Goal: Transaction & Acquisition: Purchase product/service

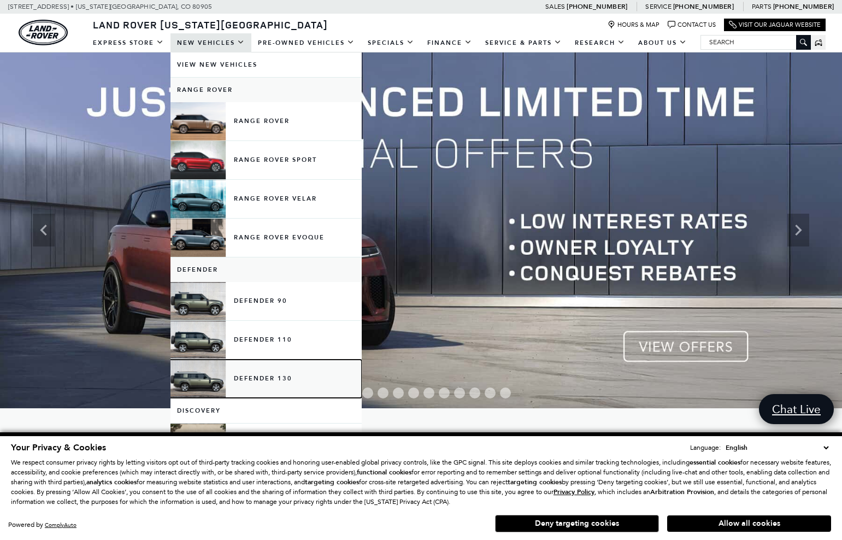
click at [243, 381] on link "Defender 130" at bounding box center [265, 378] width 191 height 38
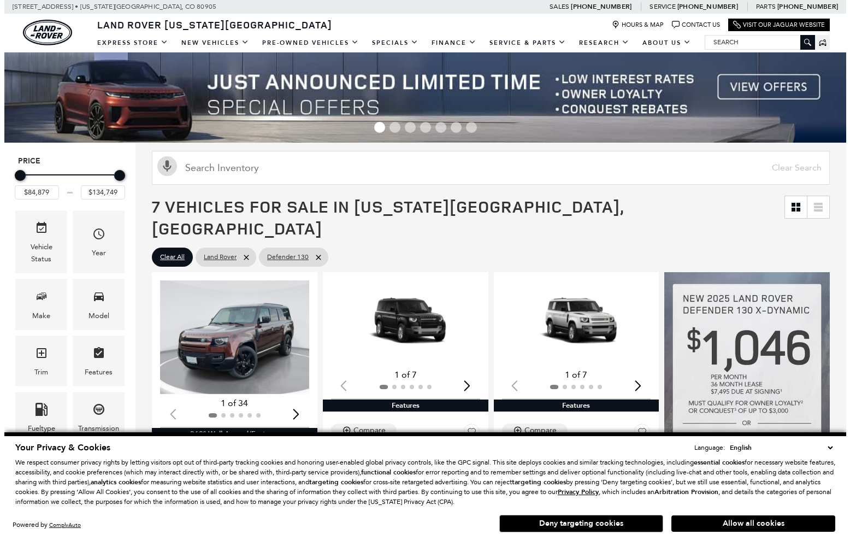
scroll to position [165, 0]
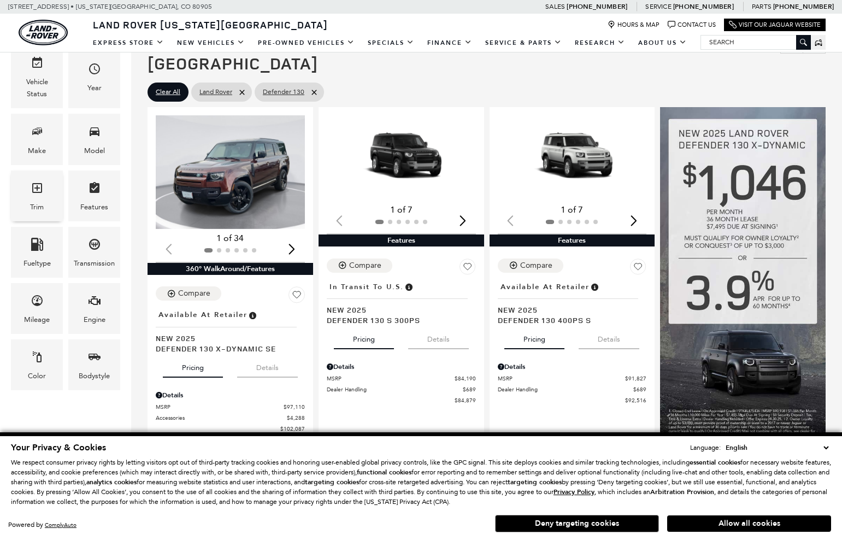
click at [45, 192] on div "Trim" at bounding box center [37, 195] width 52 height 51
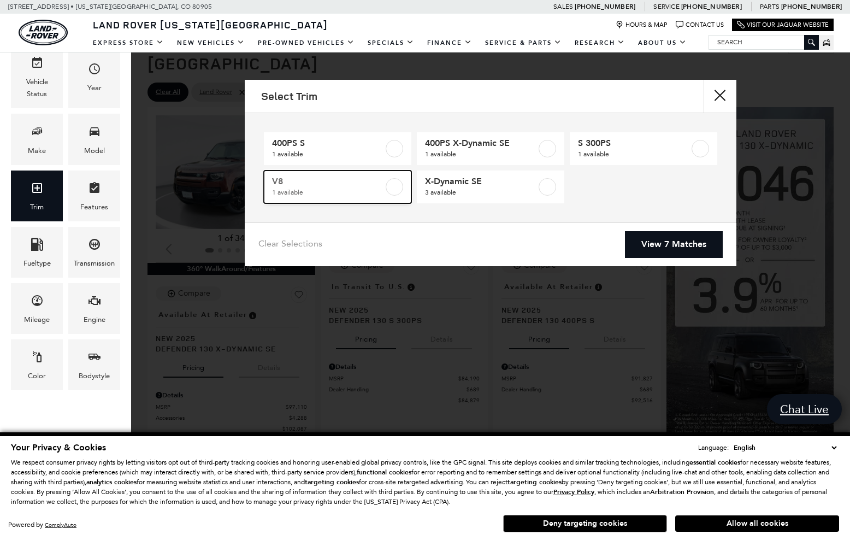
click at [355, 187] on span "1 available" at bounding box center [327, 192] width 111 height 11
type input "$134,749"
checkbox input "true"
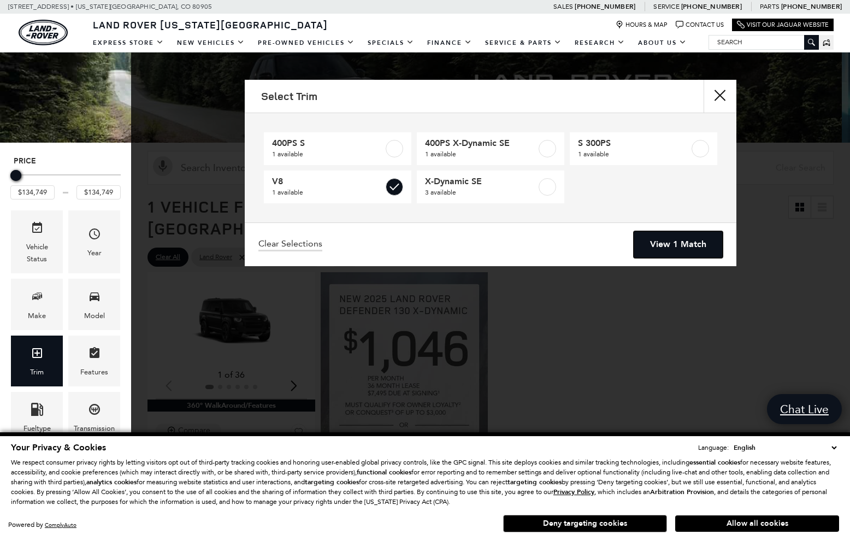
click at [662, 250] on link "View 1 Match" at bounding box center [678, 244] width 89 height 27
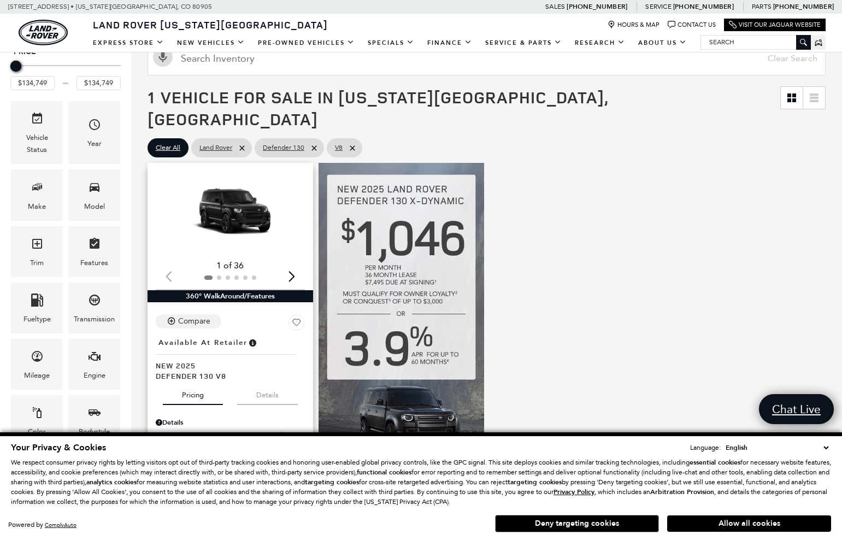
scroll to position [164, 0]
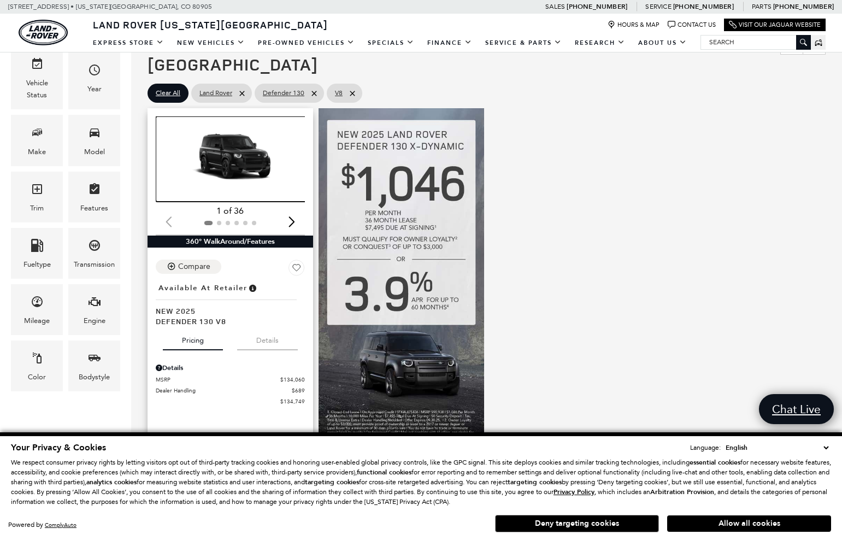
click at [232, 143] on img "1 / 2" at bounding box center [231, 158] width 151 height 85
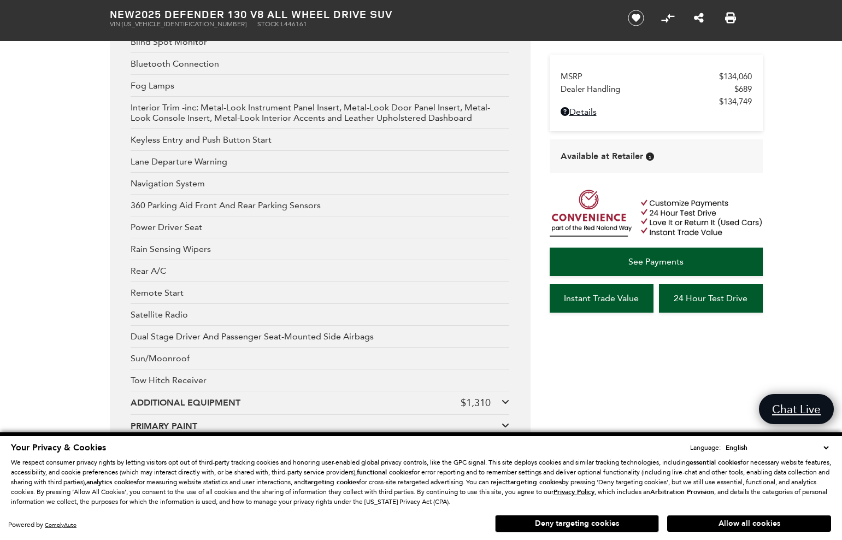
scroll to position [2237, 0]
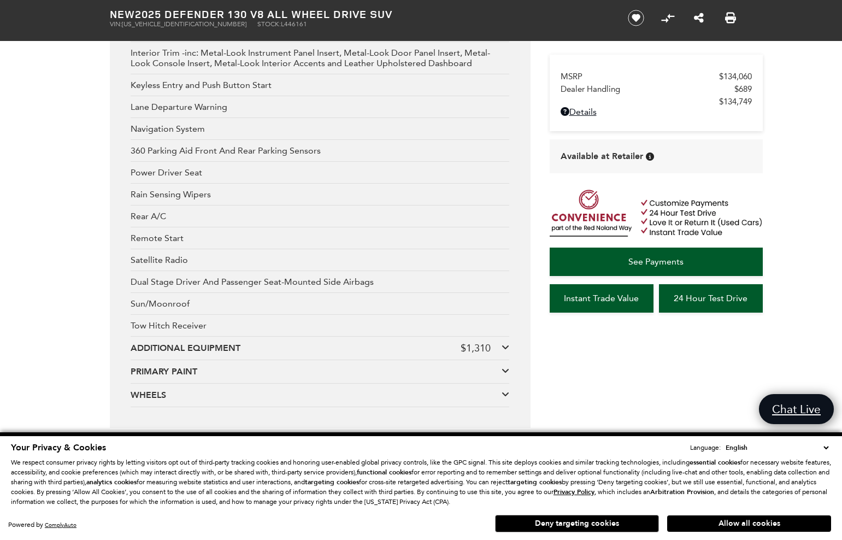
click at [511, 340] on div "Premium Options & Packages 3rd Row Seat Adaptive Cruise Control Android Auto Ap…" at bounding box center [320, 111] width 421 height 631
click at [505, 343] on icon at bounding box center [505, 347] width 8 height 9
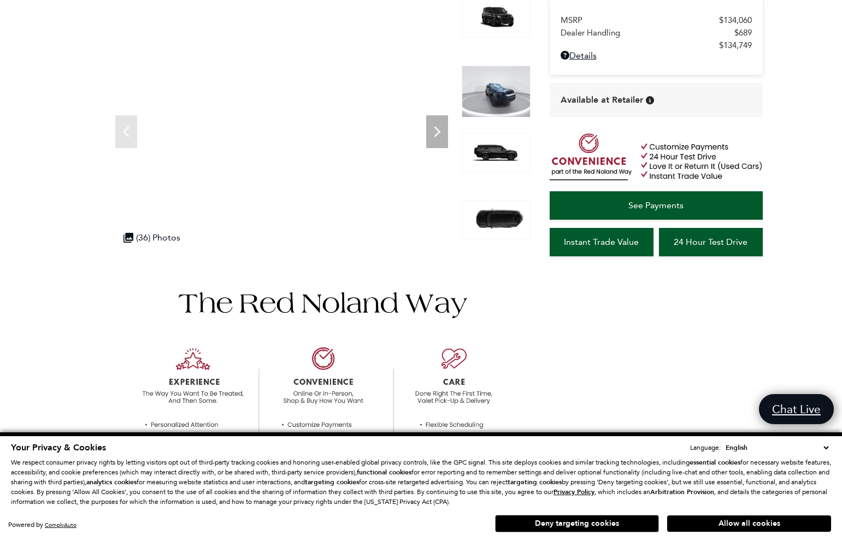
scroll to position [0, 0]
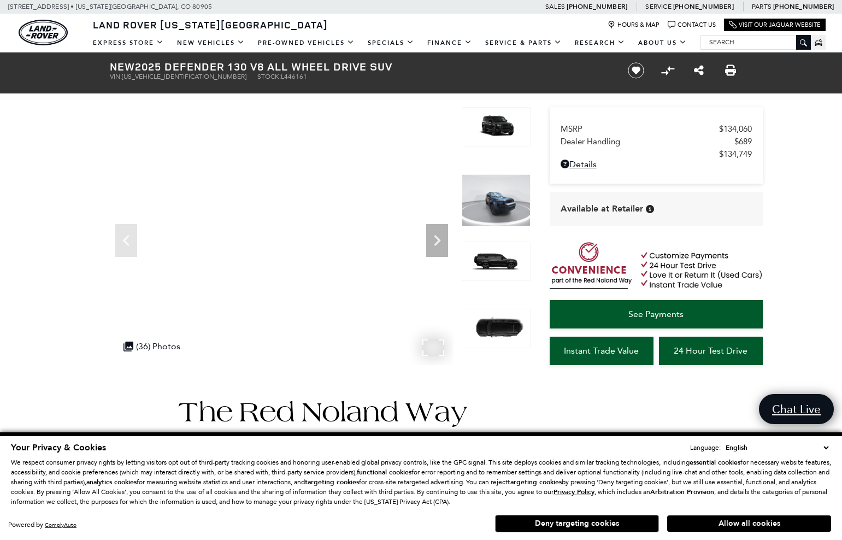
click at [153, 346] on div ".cls-1, .cls-3 { fill: #c50033; } .cls-1 { clip-rule: evenodd; } .cls-2 { clip-…" at bounding box center [152, 345] width 68 height 21
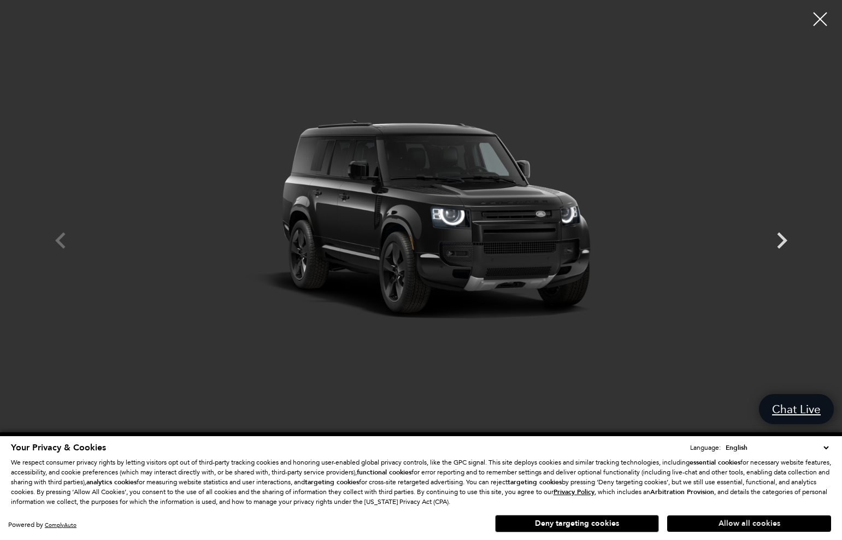
click at [743, 523] on button "Allow all cookies" at bounding box center [749, 523] width 164 height 16
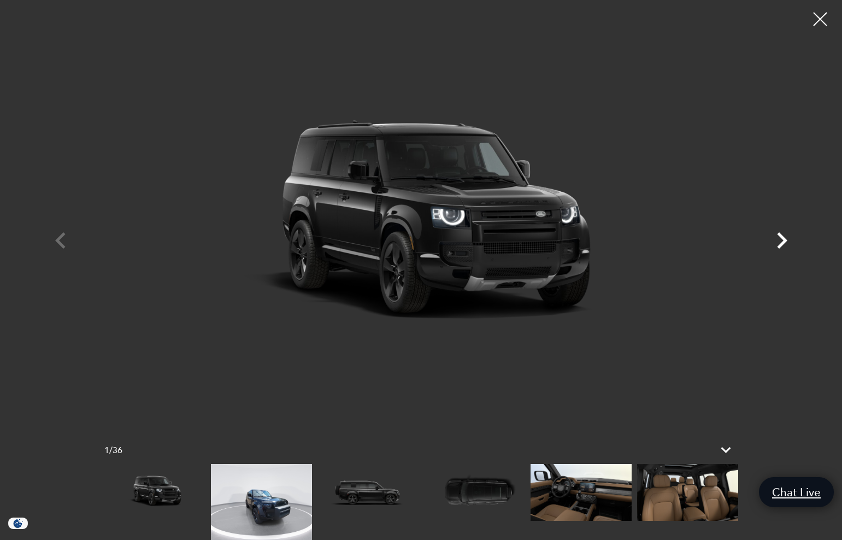
click at [784, 240] on icon "Next" at bounding box center [782, 240] width 10 height 16
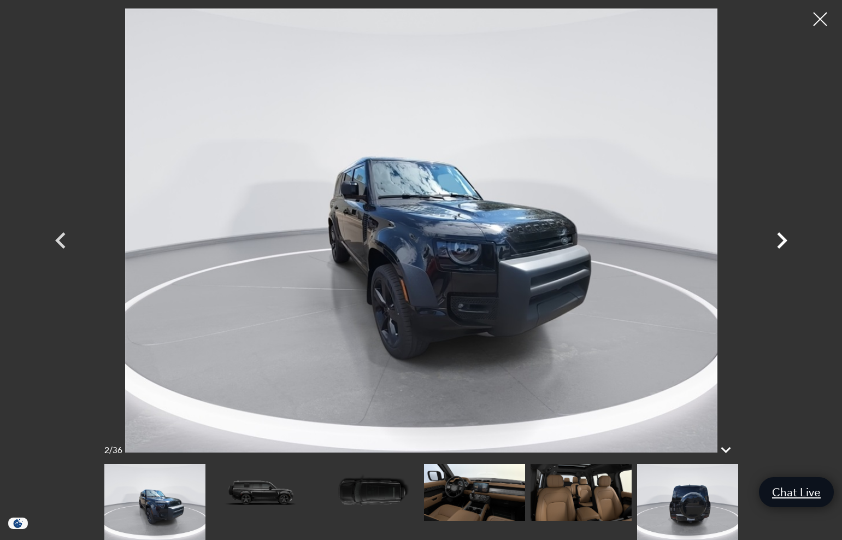
click at [784, 240] on icon "Next" at bounding box center [782, 240] width 10 height 16
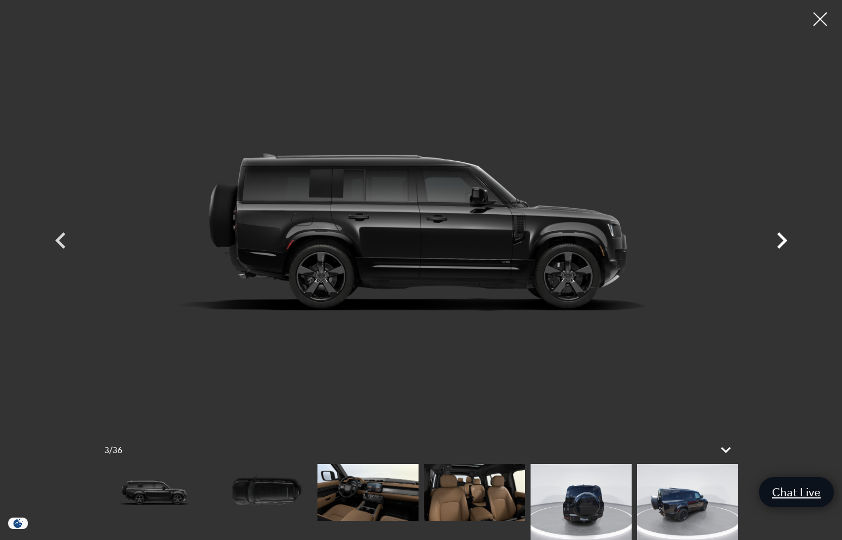
click at [784, 240] on icon "Next" at bounding box center [782, 240] width 10 height 16
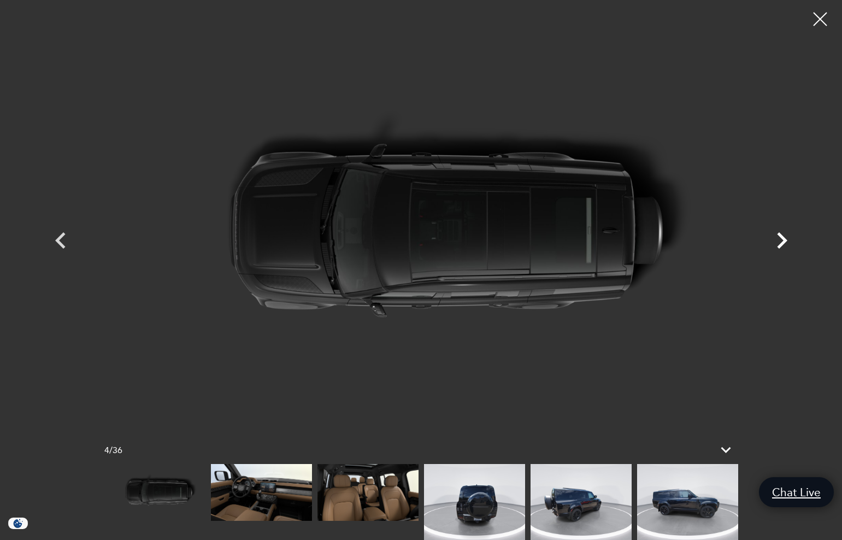
click at [783, 240] on icon "Next" at bounding box center [782, 240] width 10 height 16
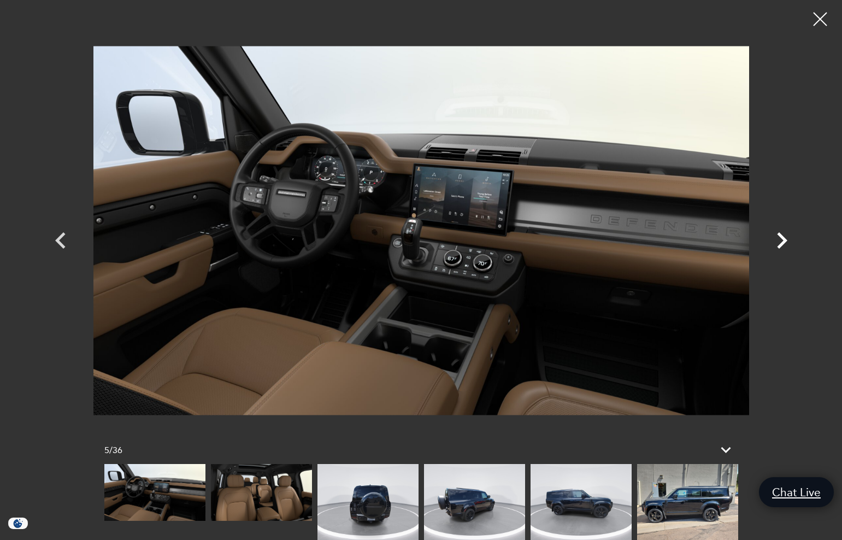
click at [783, 240] on icon "Next" at bounding box center [782, 240] width 10 height 16
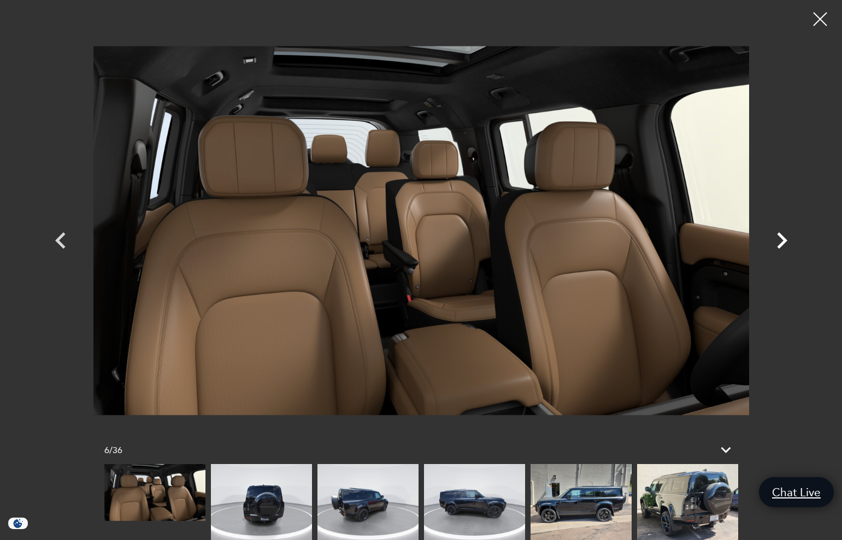
click at [783, 240] on icon "Next" at bounding box center [782, 240] width 10 height 16
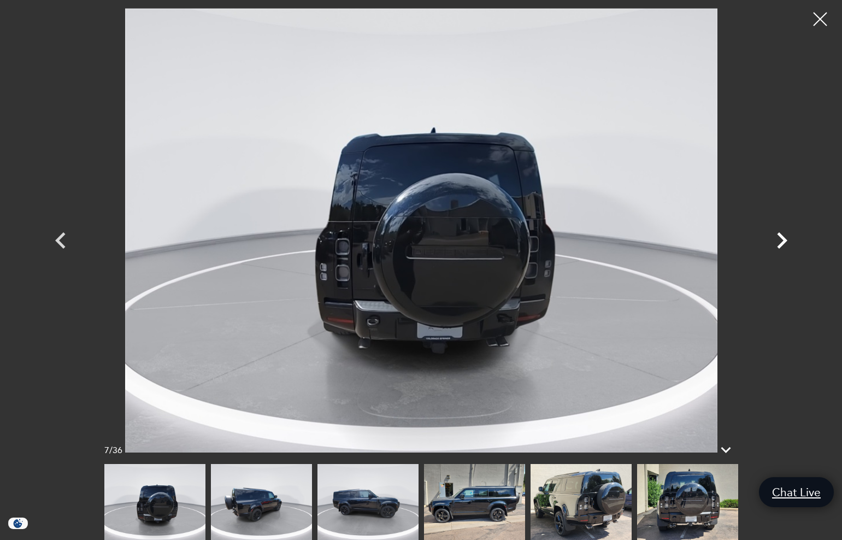
click at [783, 240] on icon "Next" at bounding box center [782, 240] width 10 height 16
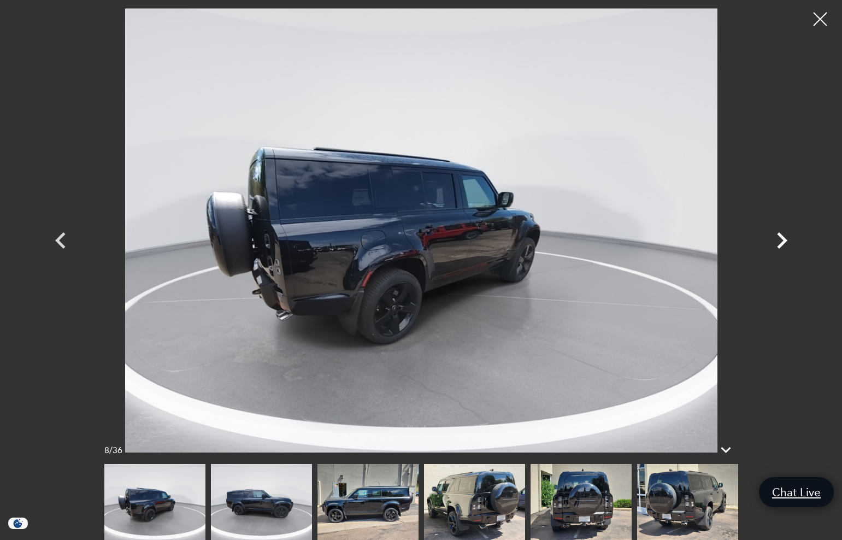
click at [783, 240] on icon "Next" at bounding box center [782, 240] width 10 height 16
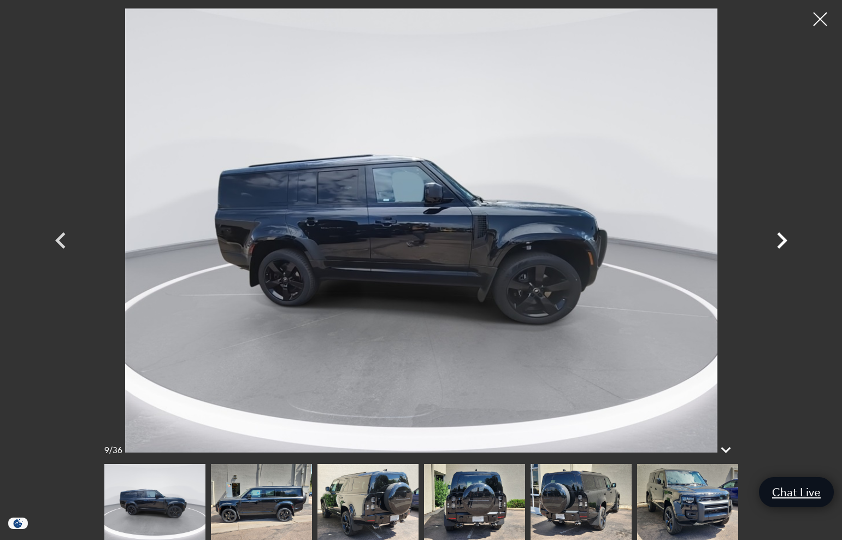
click at [783, 240] on icon "Next" at bounding box center [782, 240] width 10 height 16
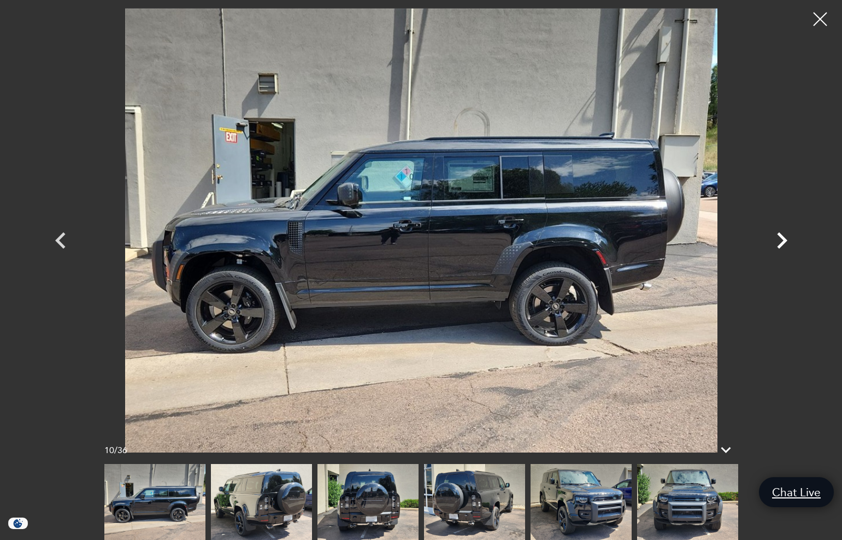
click at [783, 239] on icon "Next" at bounding box center [782, 240] width 10 height 16
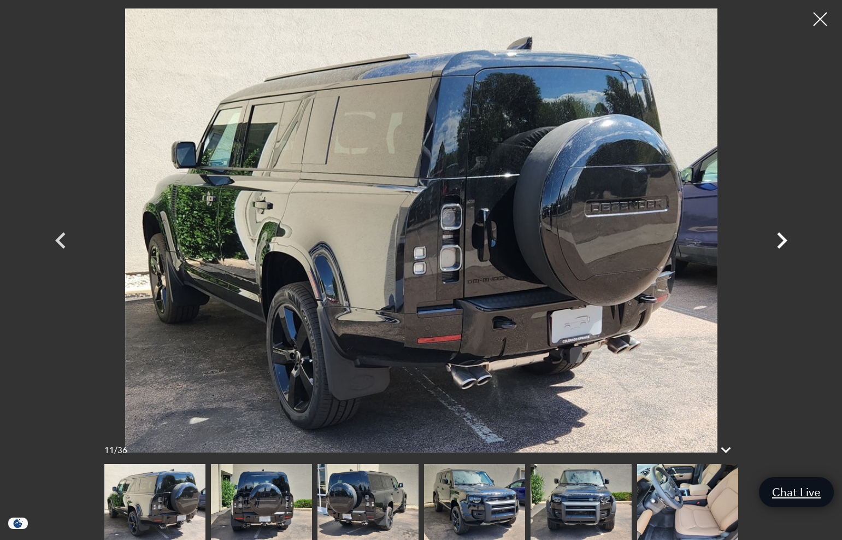
click at [783, 239] on icon "Next" at bounding box center [782, 240] width 10 height 16
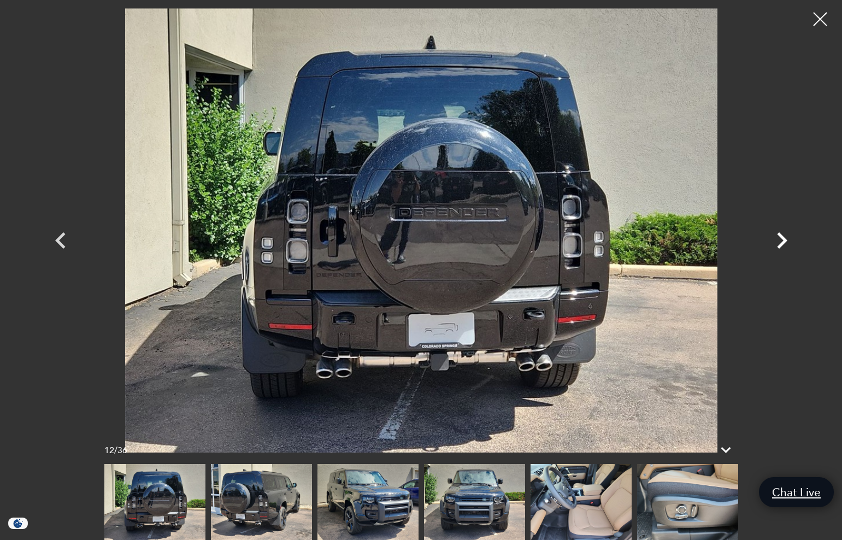
click at [783, 241] on icon "Next" at bounding box center [782, 240] width 10 height 16
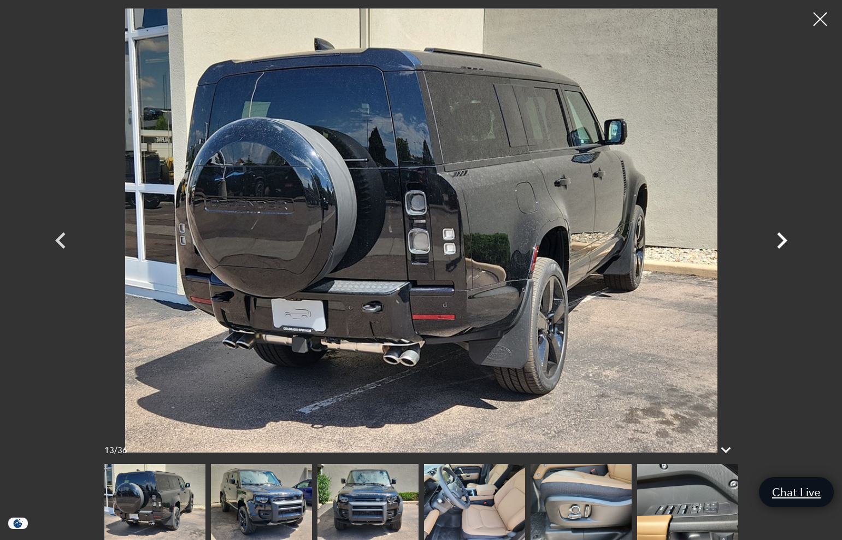
click at [783, 241] on icon "Next" at bounding box center [782, 240] width 10 height 16
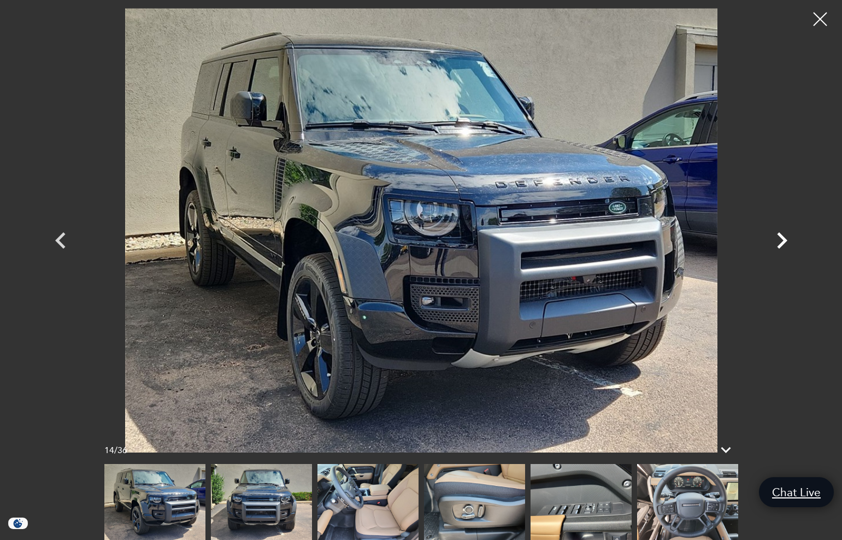
click at [781, 242] on icon "Next" at bounding box center [782, 240] width 10 height 16
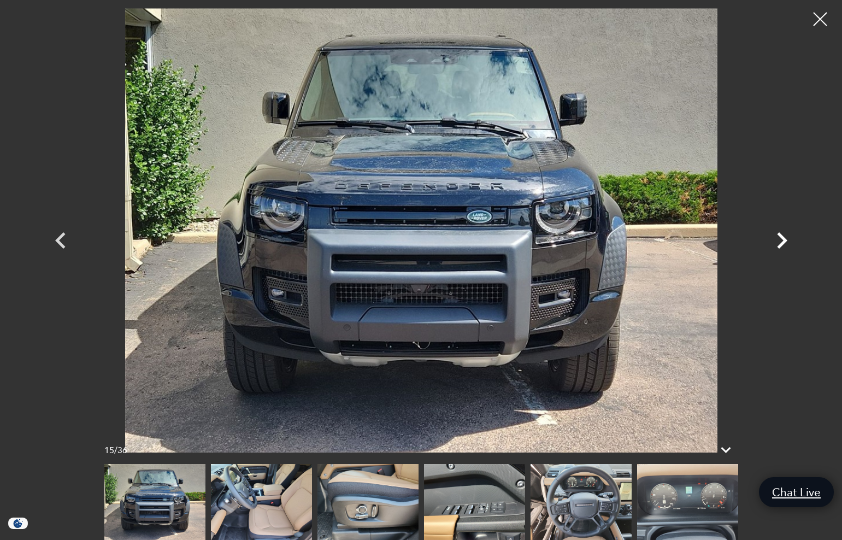
click at [781, 242] on icon "Next" at bounding box center [782, 240] width 10 height 16
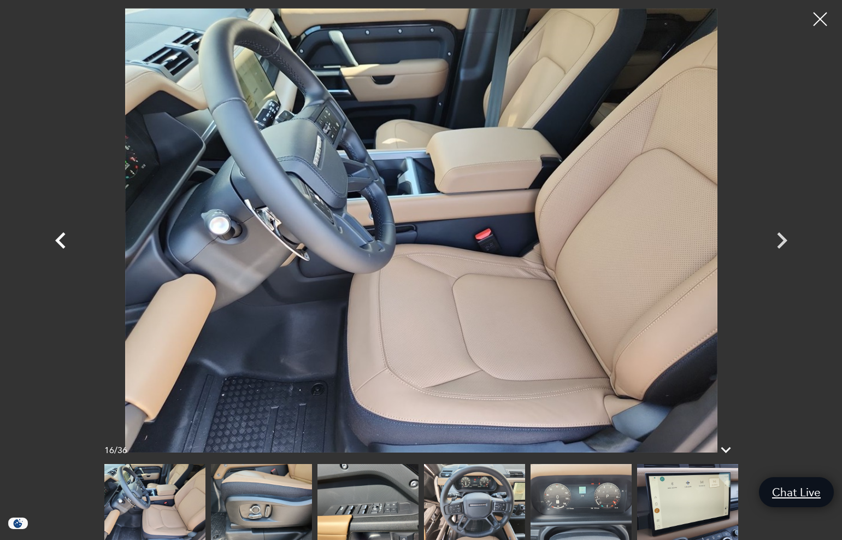
click at [61, 243] on icon "Previous" at bounding box center [60, 240] width 33 height 33
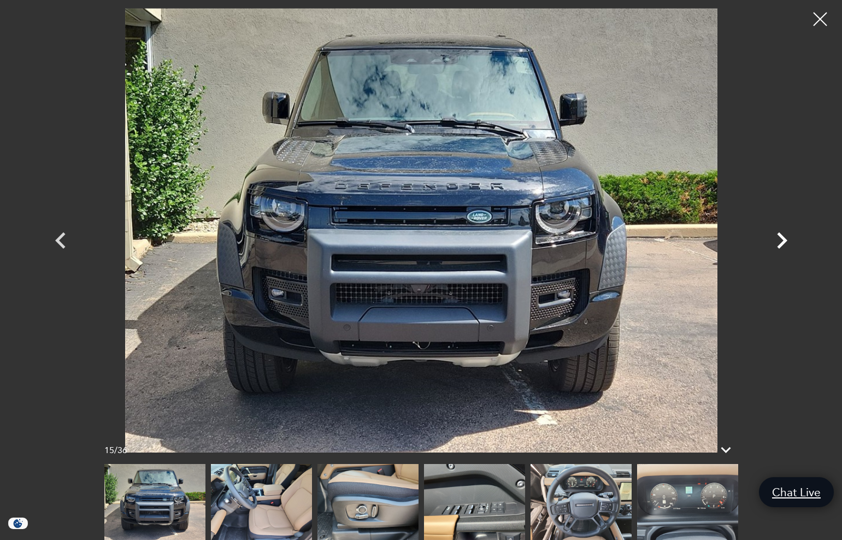
click at [782, 242] on icon "Next" at bounding box center [782, 240] width 10 height 16
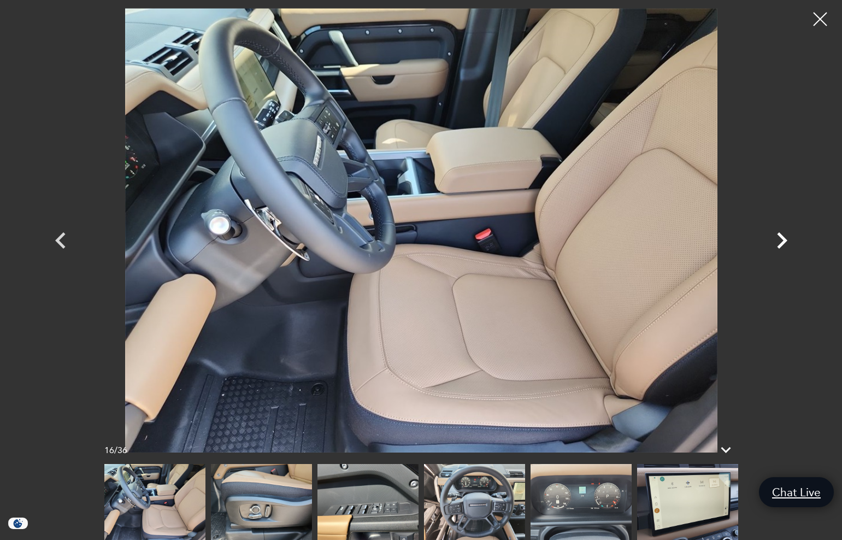
click at [782, 242] on icon "Next" at bounding box center [782, 240] width 10 height 16
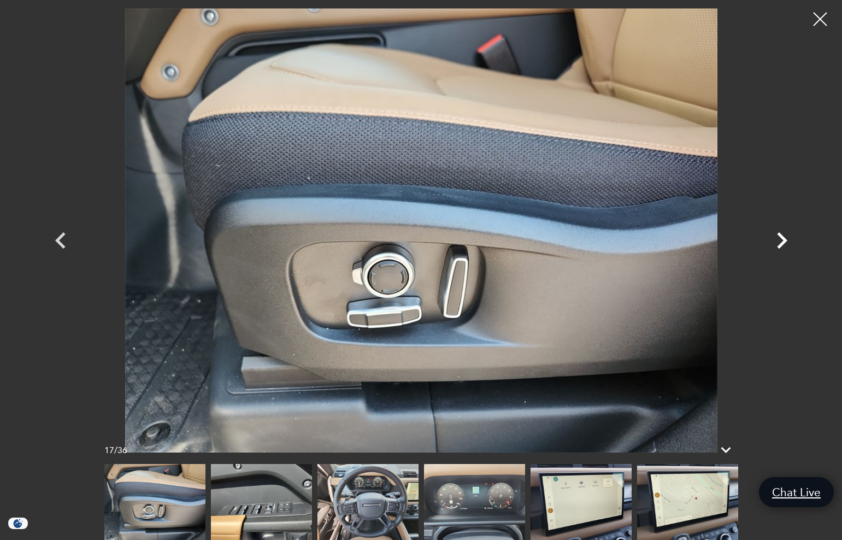
click at [782, 242] on icon "Next" at bounding box center [782, 240] width 10 height 16
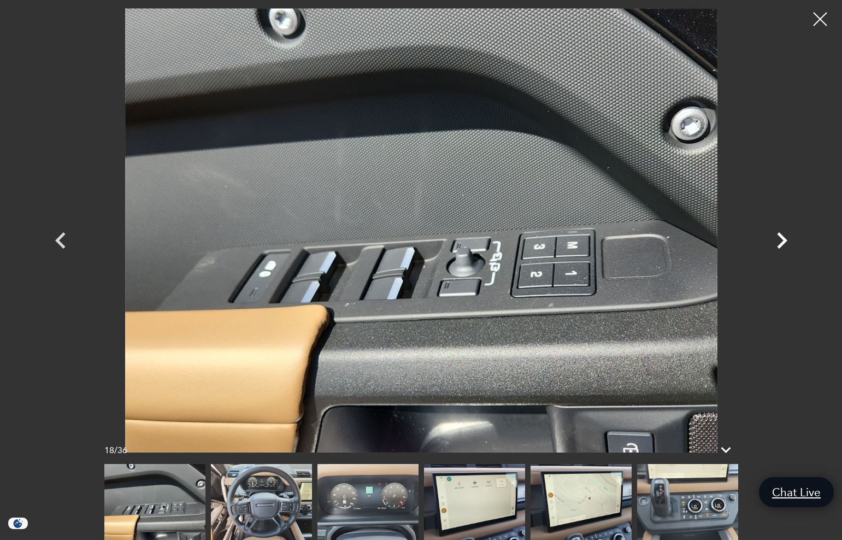
click at [782, 242] on icon "Next" at bounding box center [782, 240] width 10 height 16
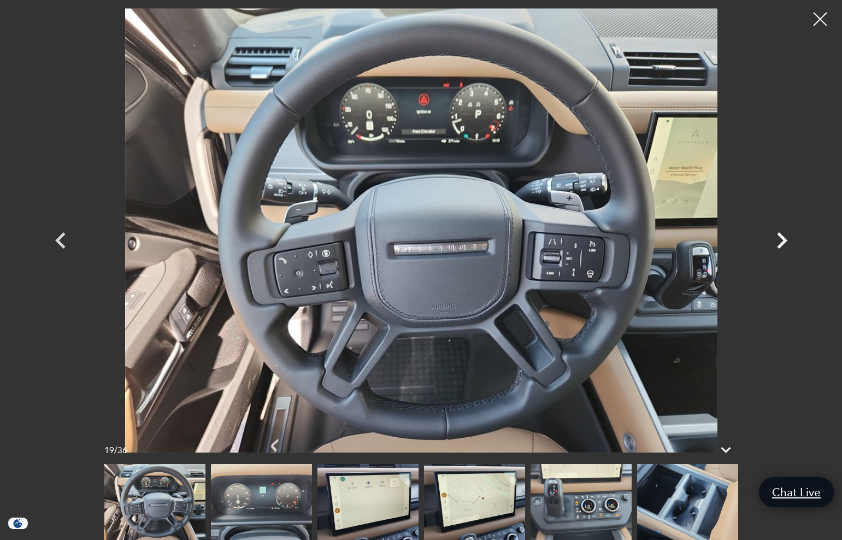
click at [782, 241] on icon "Next" at bounding box center [782, 240] width 10 height 16
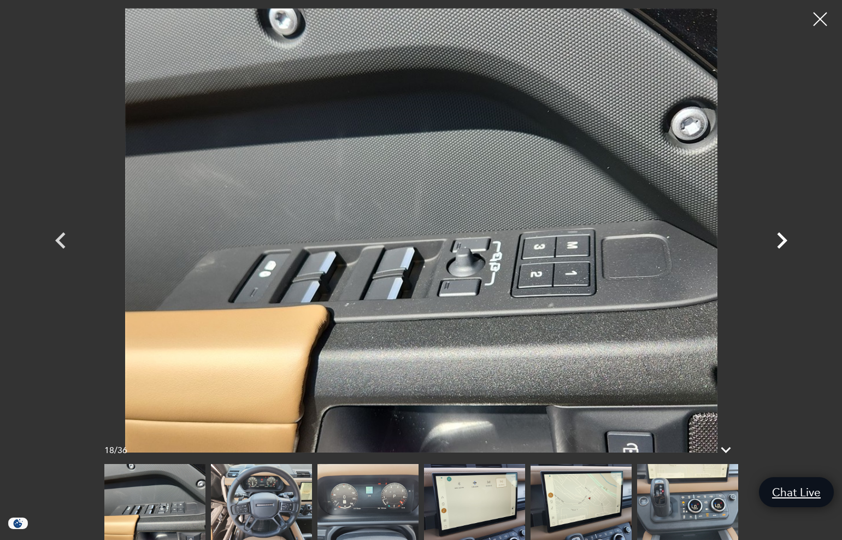
click at [782, 241] on icon "Next" at bounding box center [782, 240] width 10 height 16
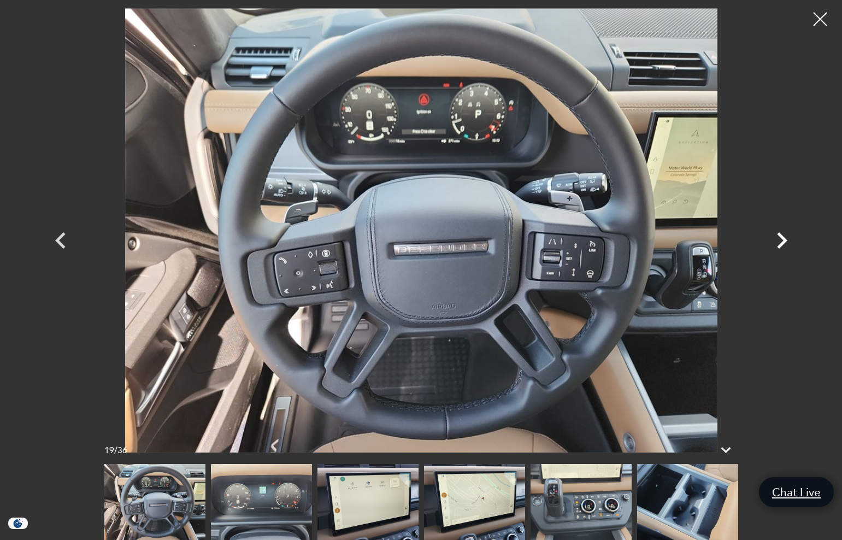
click at [782, 241] on icon "Next" at bounding box center [782, 240] width 10 height 16
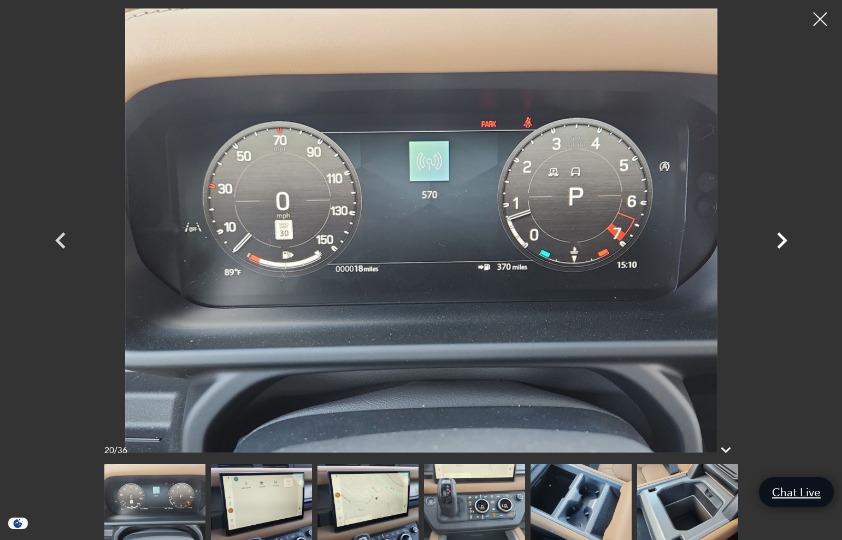
click at [782, 241] on icon "Next" at bounding box center [782, 240] width 10 height 16
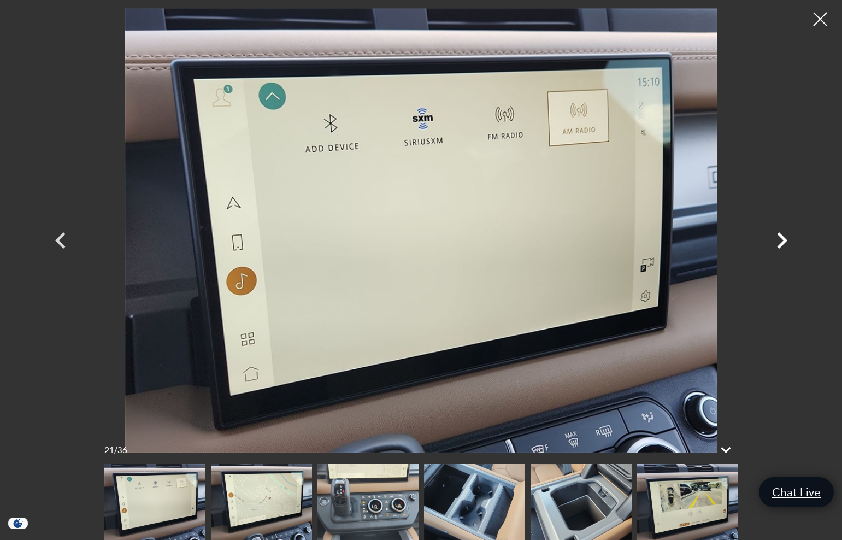
click at [782, 241] on icon "Next" at bounding box center [782, 240] width 10 height 16
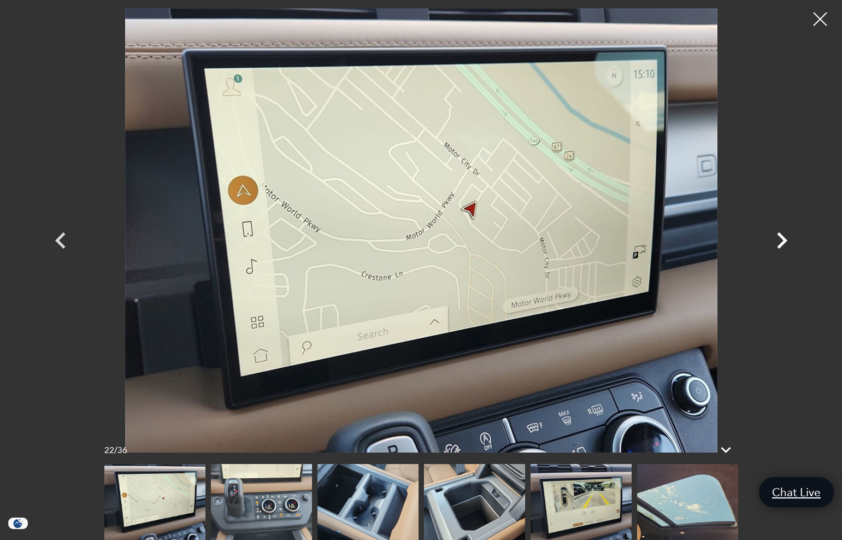
click at [782, 241] on icon "Next" at bounding box center [782, 240] width 10 height 16
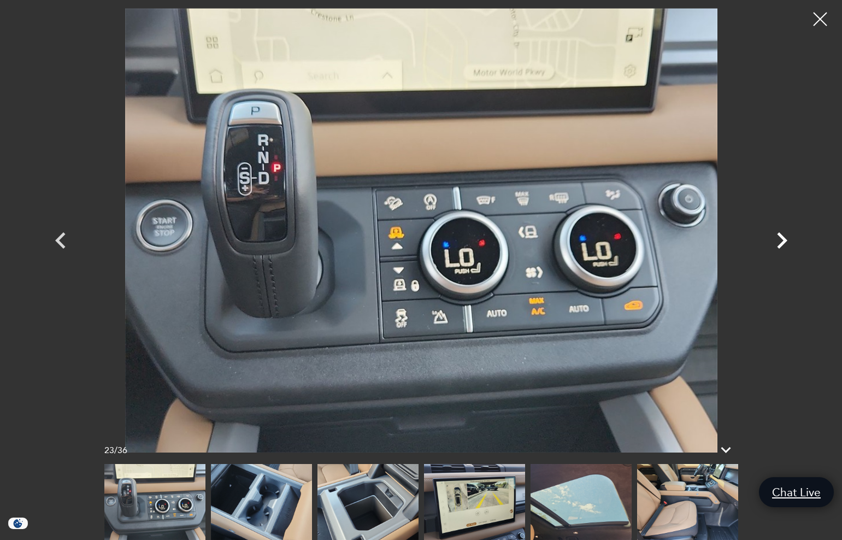
click at [782, 241] on icon "Next" at bounding box center [782, 240] width 10 height 16
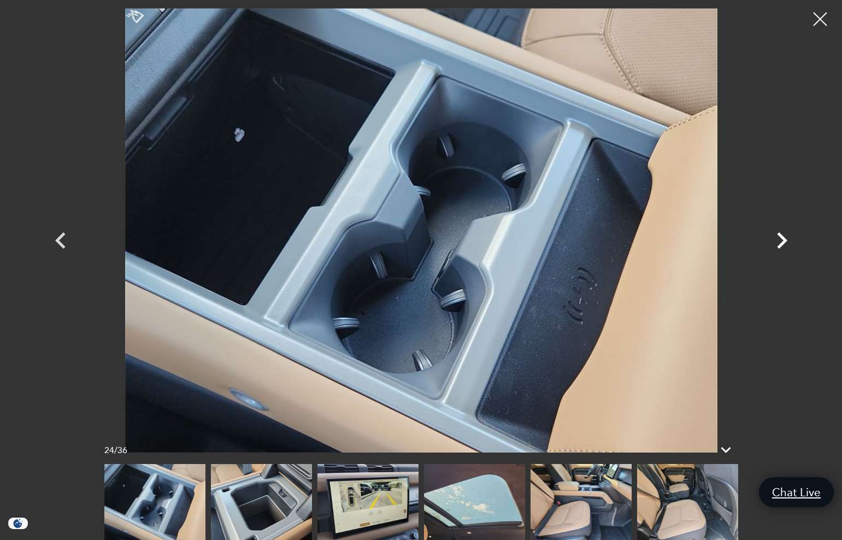
click at [782, 241] on icon "Next" at bounding box center [782, 240] width 10 height 16
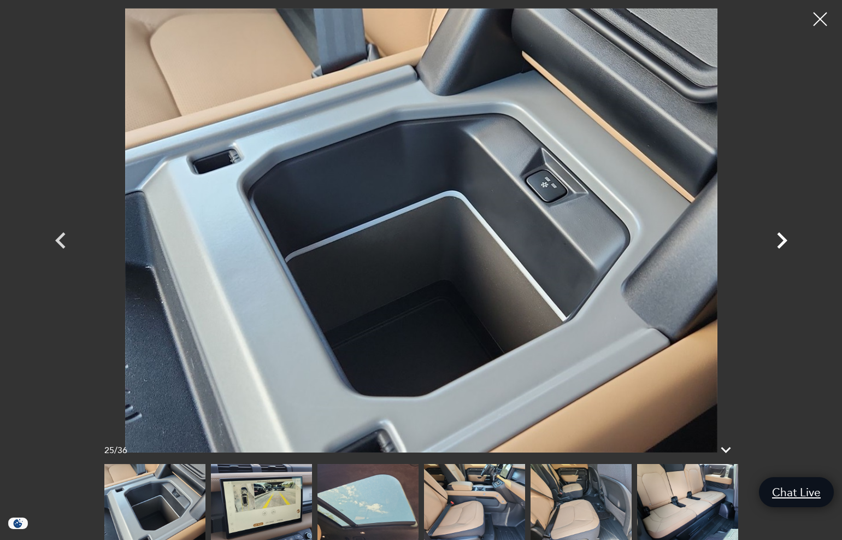
click at [782, 241] on icon "Next" at bounding box center [782, 240] width 10 height 16
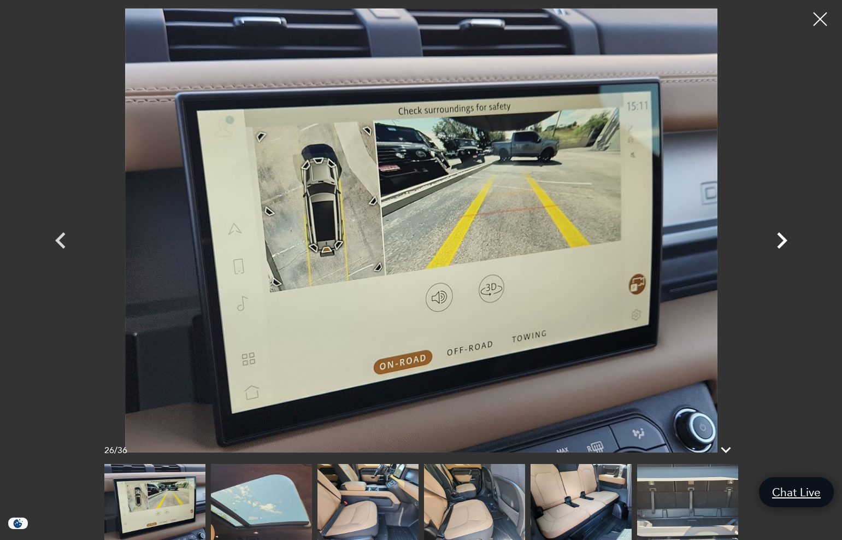
click at [782, 241] on icon "Next" at bounding box center [782, 240] width 10 height 16
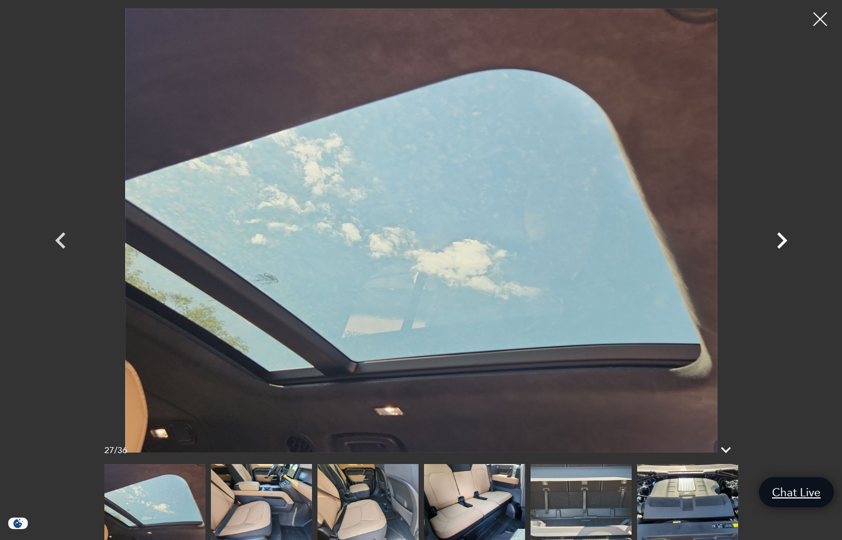
click at [782, 241] on icon "Next" at bounding box center [782, 240] width 10 height 16
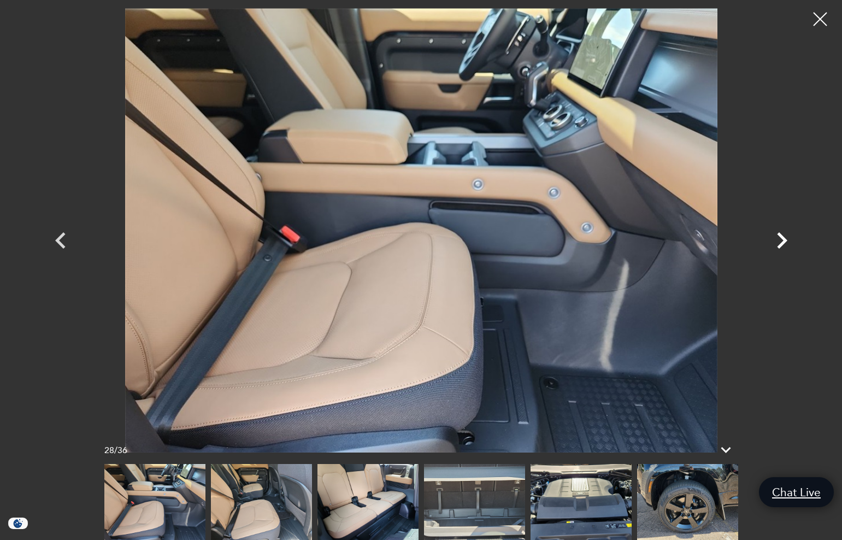
click at [782, 241] on icon "Next" at bounding box center [782, 240] width 10 height 16
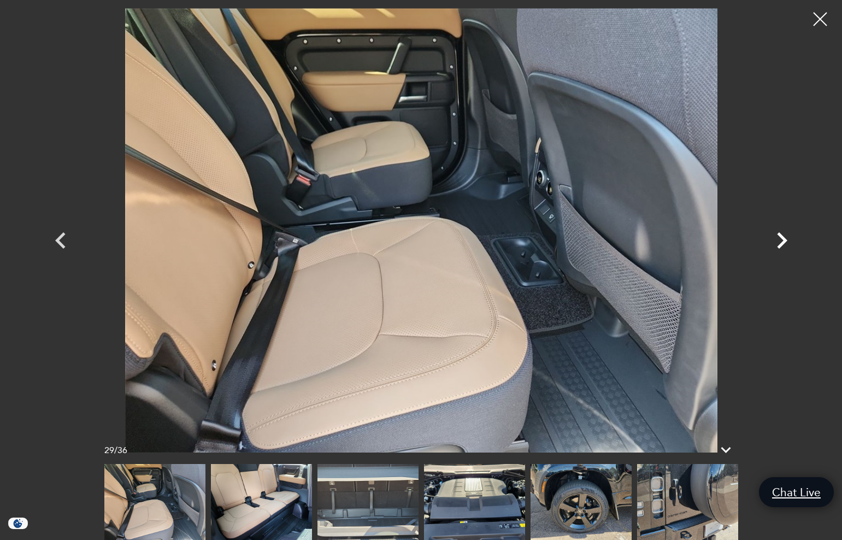
click at [782, 241] on icon "Next" at bounding box center [782, 240] width 10 height 16
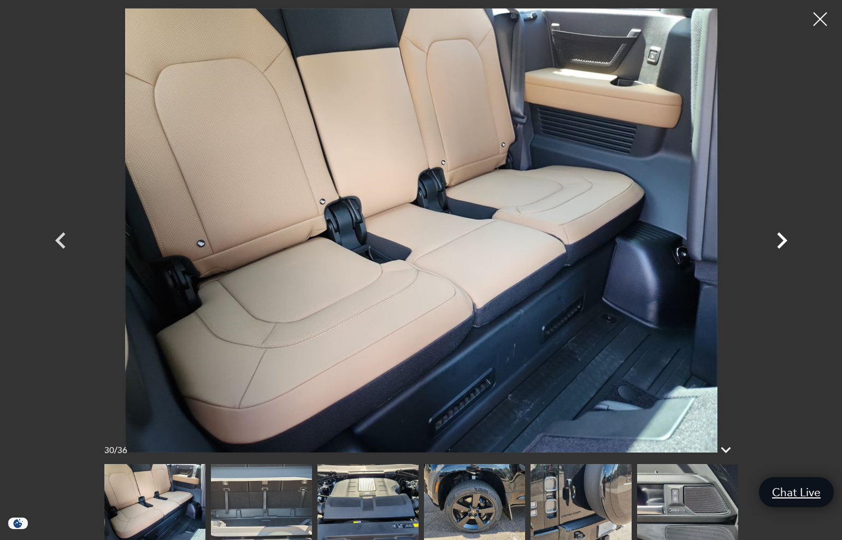
click at [782, 241] on icon "Next" at bounding box center [782, 240] width 10 height 16
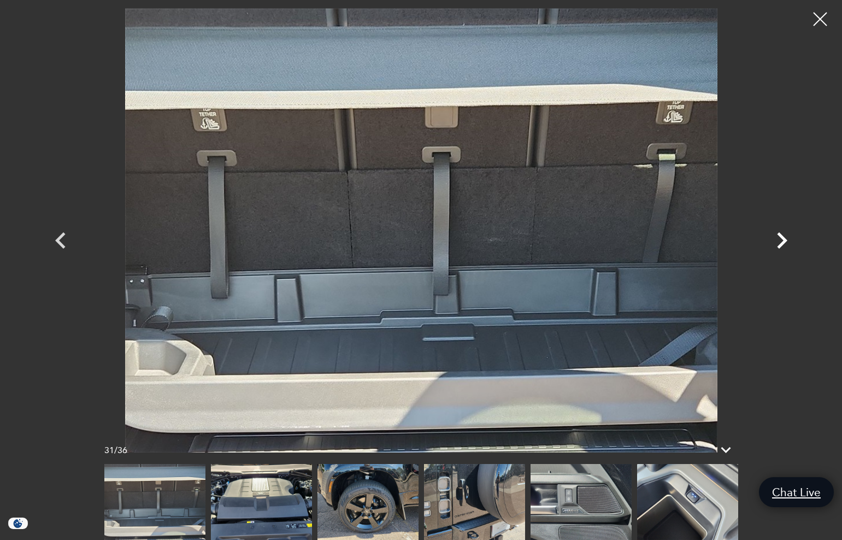
click at [783, 241] on icon "Next" at bounding box center [782, 240] width 10 height 16
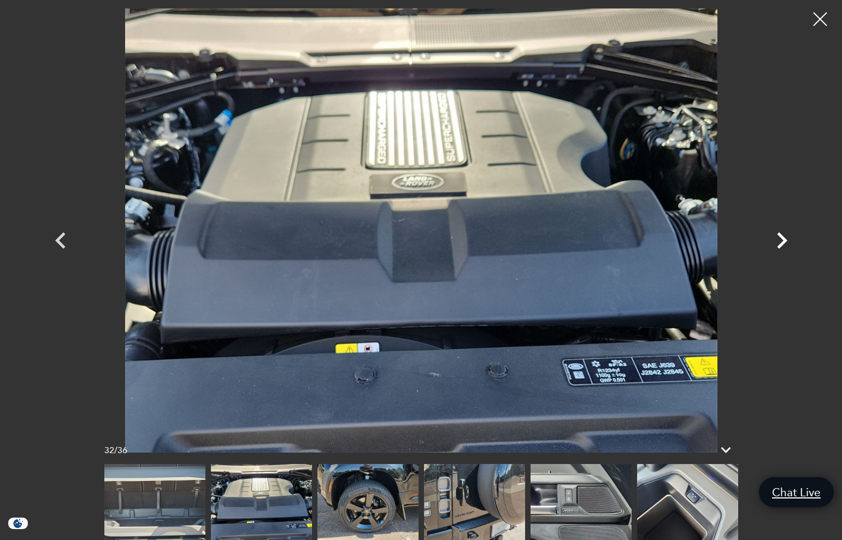
click at [784, 239] on icon "Next" at bounding box center [782, 240] width 10 height 16
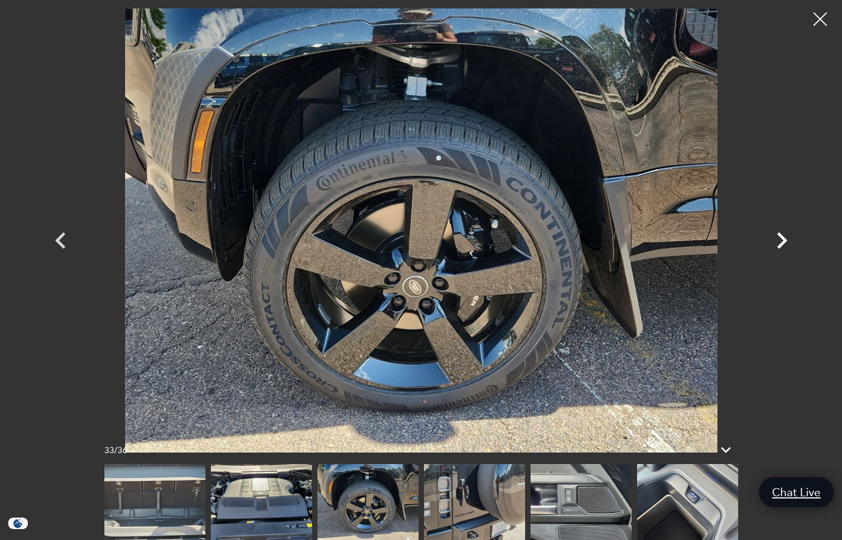
click at [784, 239] on icon "Next" at bounding box center [782, 240] width 10 height 16
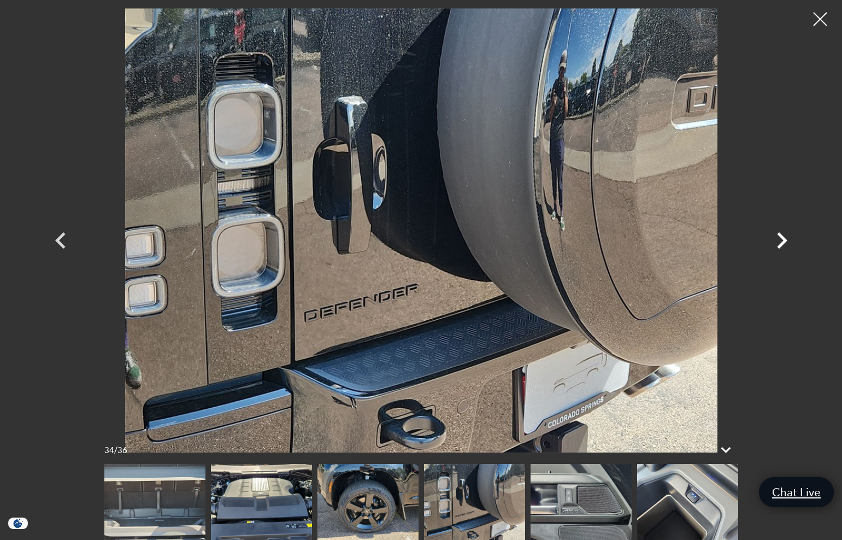
click at [784, 239] on icon "Next" at bounding box center [782, 240] width 10 height 16
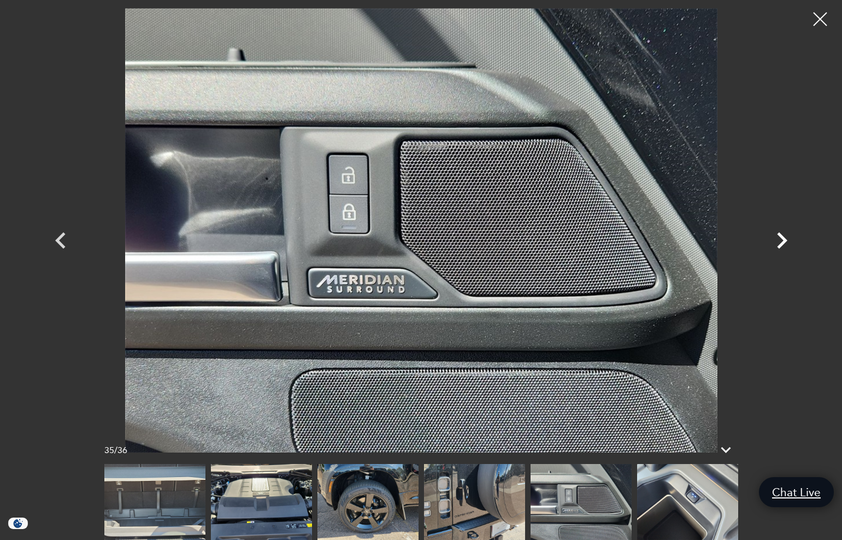
click at [784, 239] on icon "Next" at bounding box center [782, 240] width 10 height 16
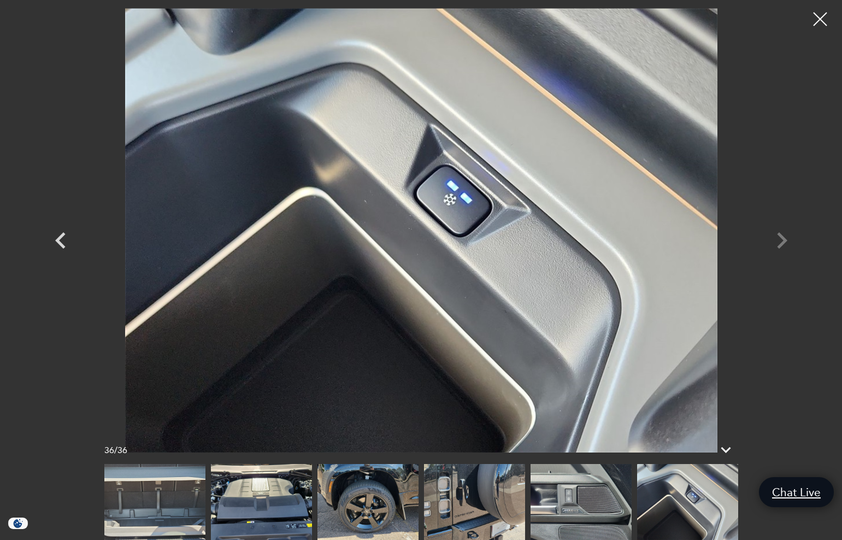
click at [784, 239] on div at bounding box center [421, 230] width 765 height 444
click at [823, 23] on div at bounding box center [820, 19] width 29 height 29
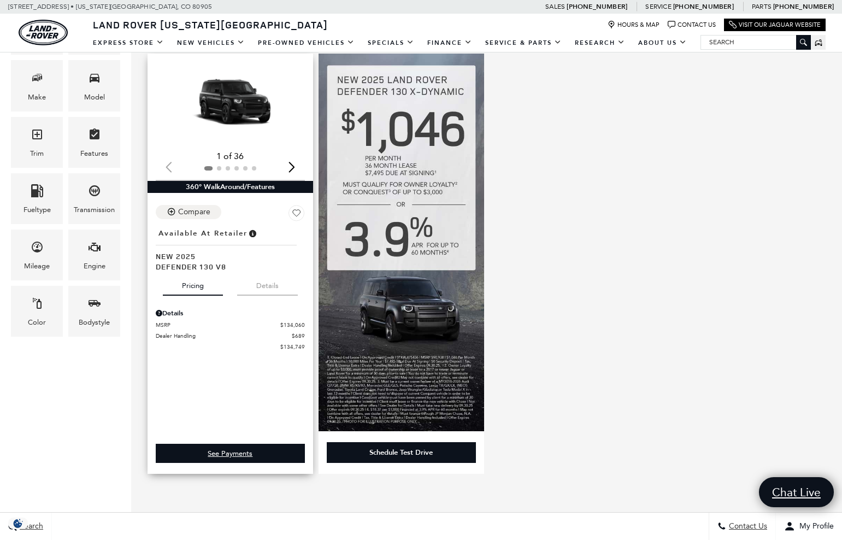
scroll to position [164, 0]
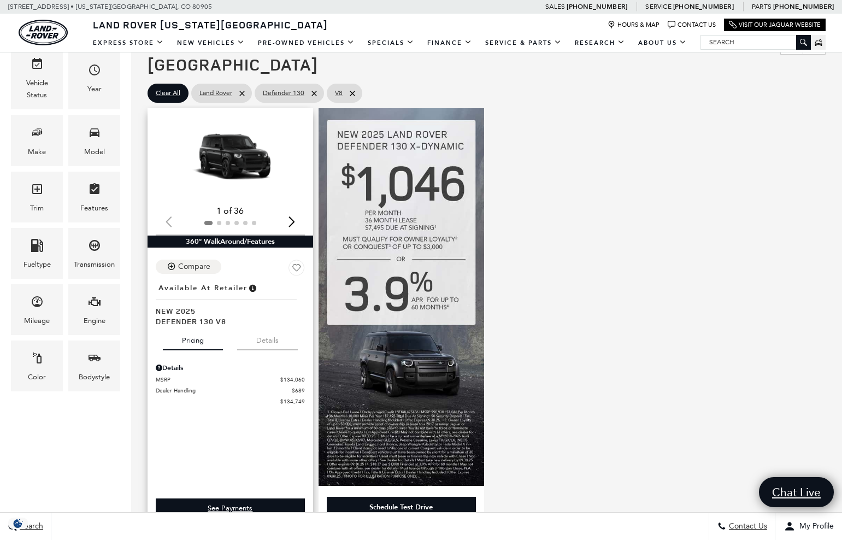
click at [266, 326] on button "Details" at bounding box center [267, 338] width 61 height 24
click at [201, 326] on button "Pricing" at bounding box center [193, 338] width 60 height 24
